Goal: Information Seeking & Learning: Learn about a topic

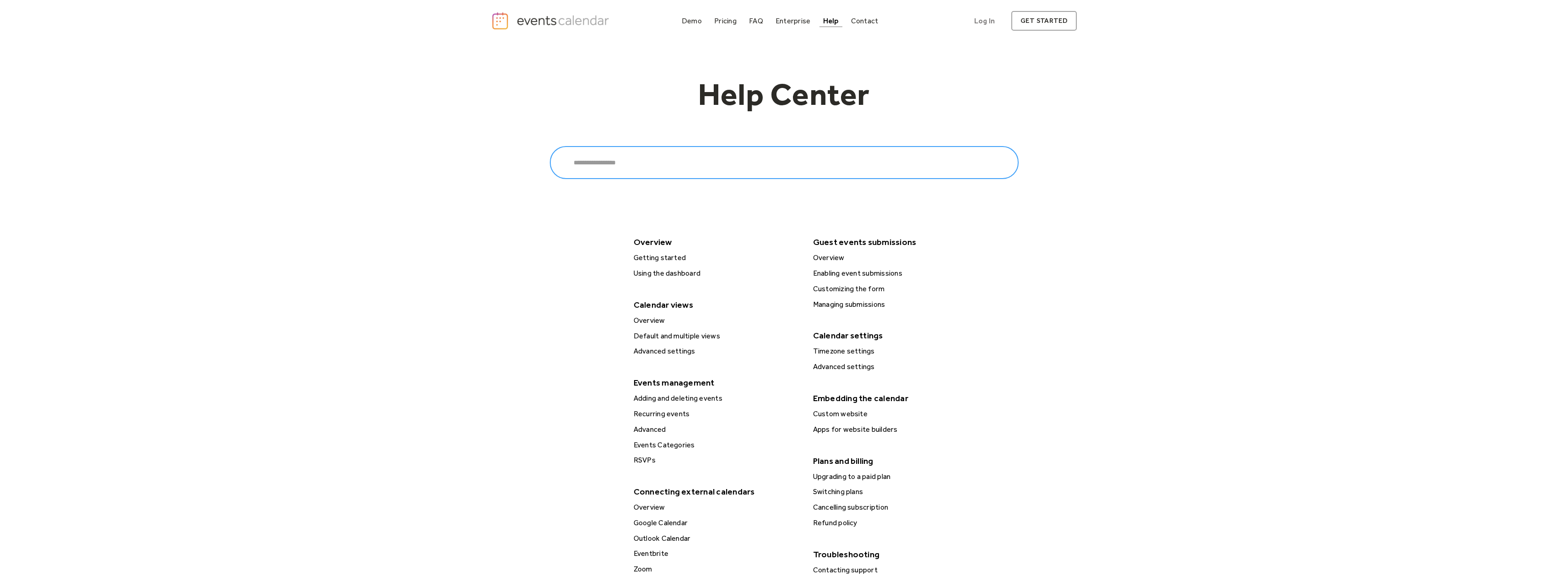
click at [704, 166] on input "Search" at bounding box center [784, 163] width 469 height 33
type input "**********"
click input "******" at bounding box center [0, 0] width 0 height 0
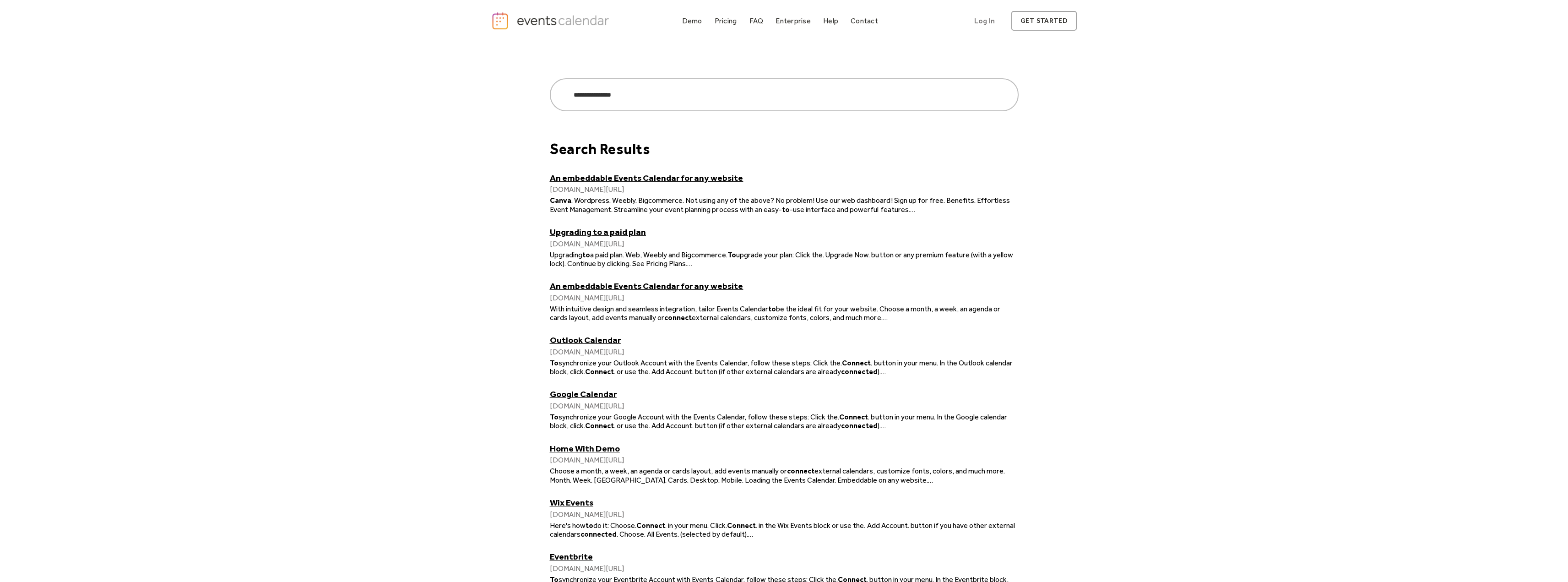
click at [617, 181] on link "An embeddable Events Calendar for any website" at bounding box center [784, 178] width 469 height 10
